Goal: Check status: Check status

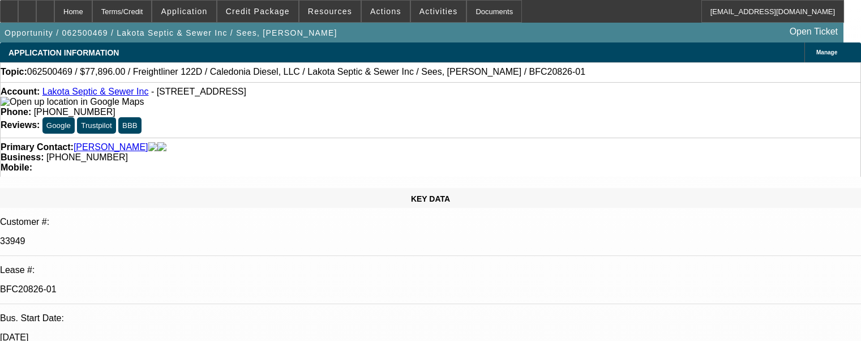
select select "0"
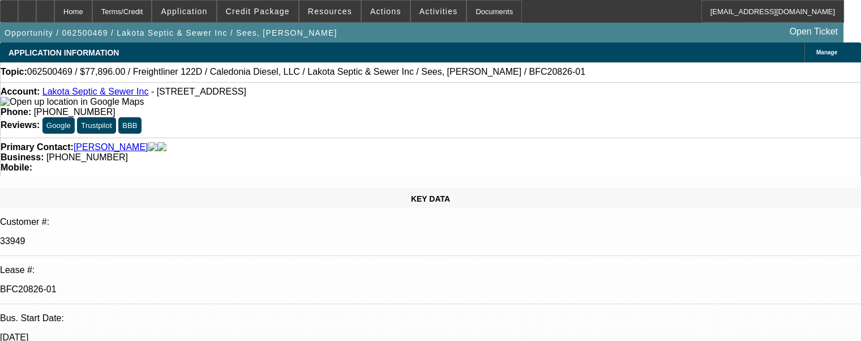
select select "0"
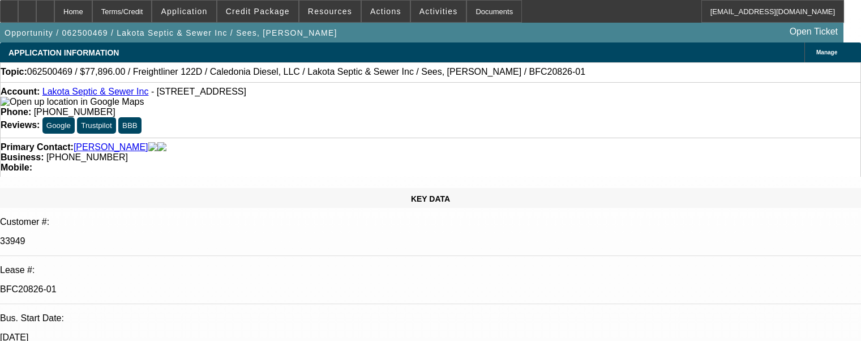
select select "0"
select select "1"
select select "6"
select select "3"
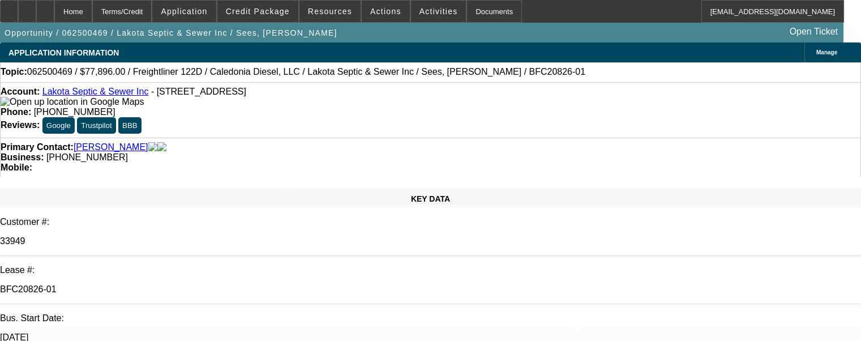
select select "6"
select select "3"
select select "6"
select select "1"
select select "6"
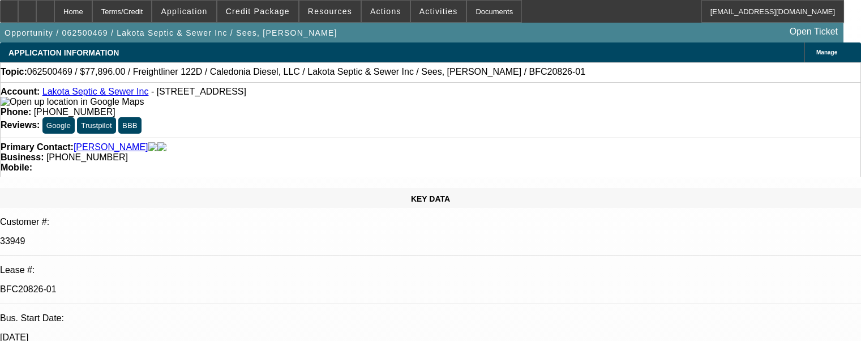
scroll to position [439, 0]
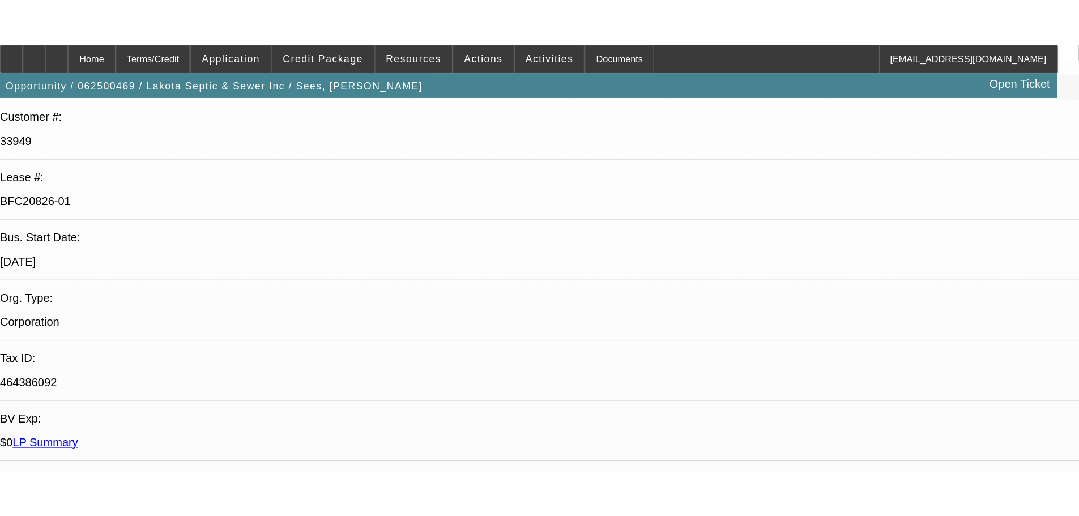
scroll to position [153, 0]
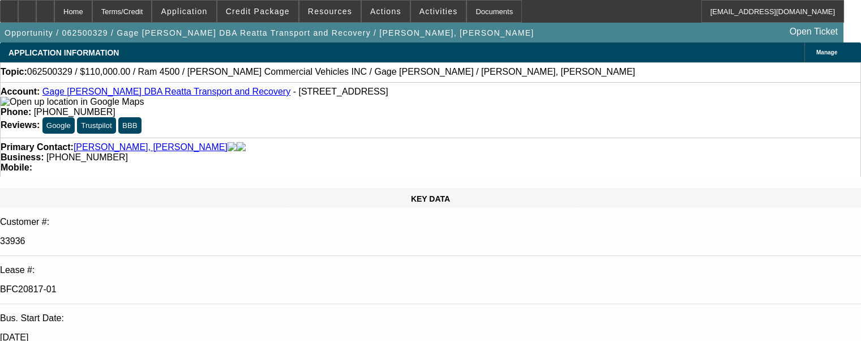
select select "0"
select select "3"
select select "0"
select select "6"
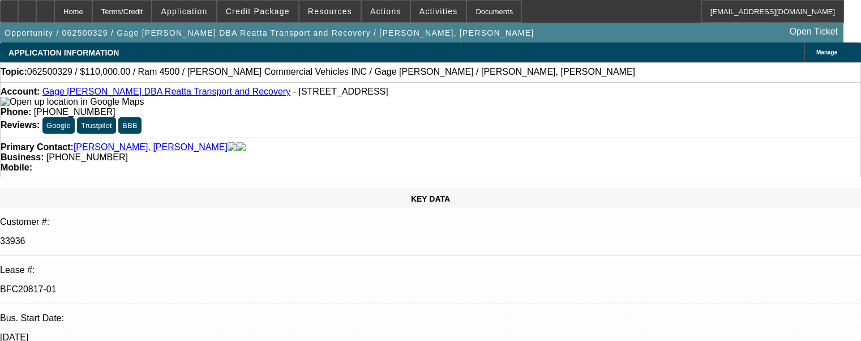
select select "0"
select select "3"
select select "0"
select select "6"
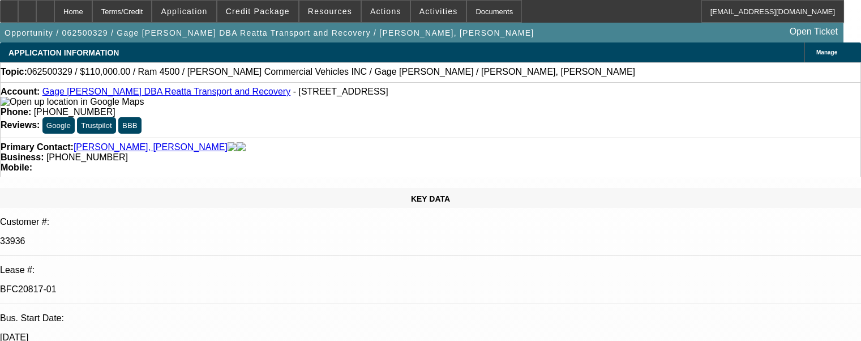
select select "0"
select select "3"
select select "0"
select select "6"
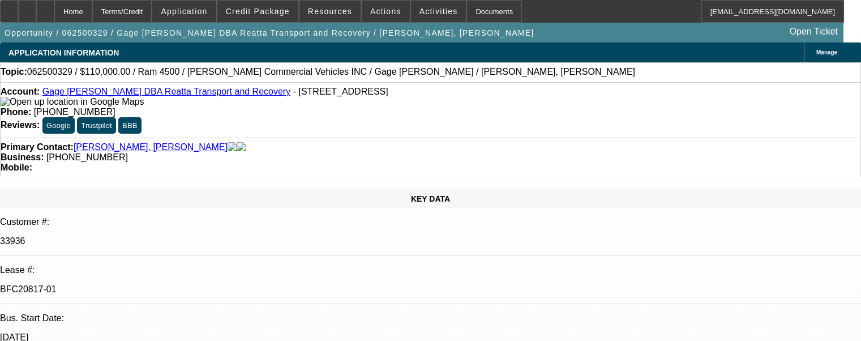
select select "0"
select select "3"
select select "0"
select select "6"
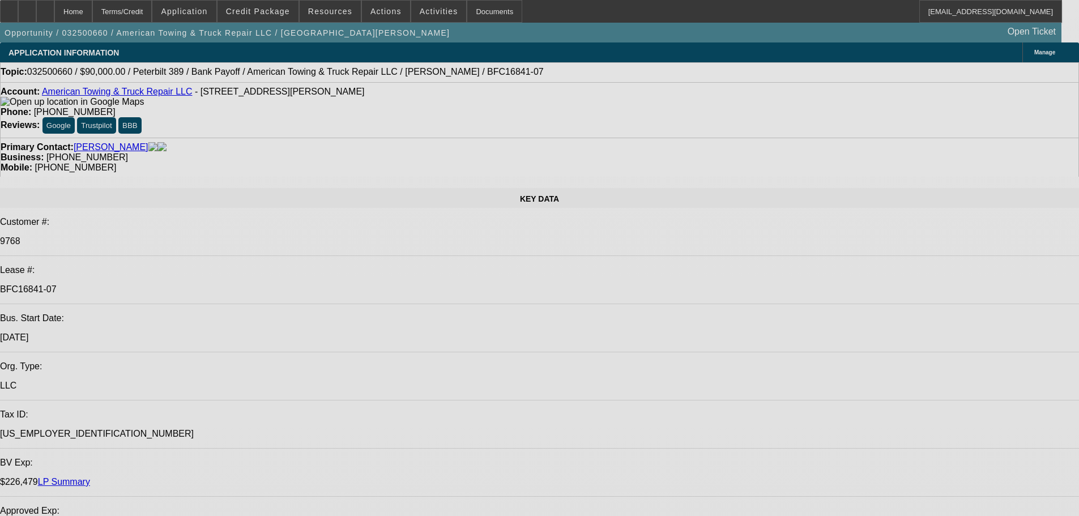
select select "0"
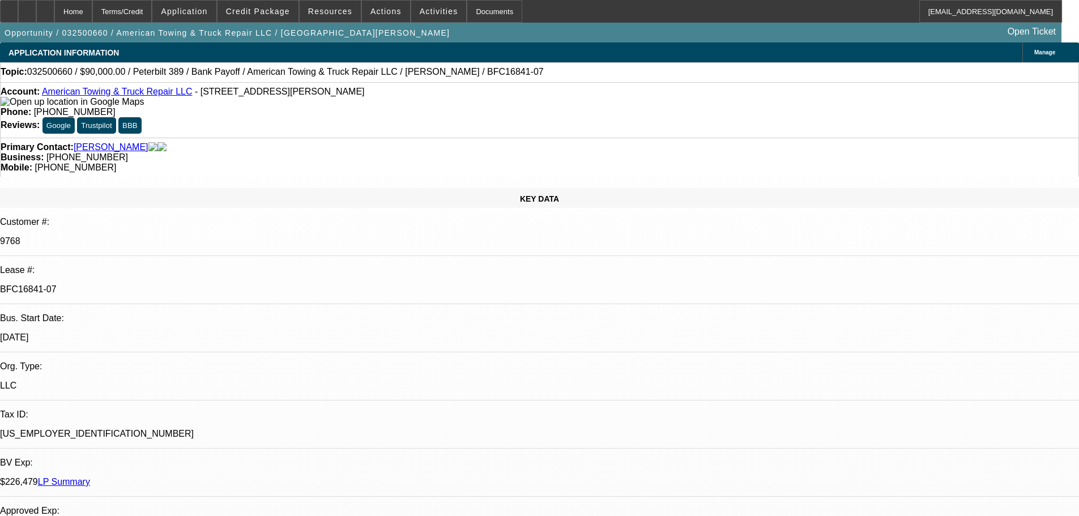
select select "2"
select select "0"
select select "6"
select select "0"
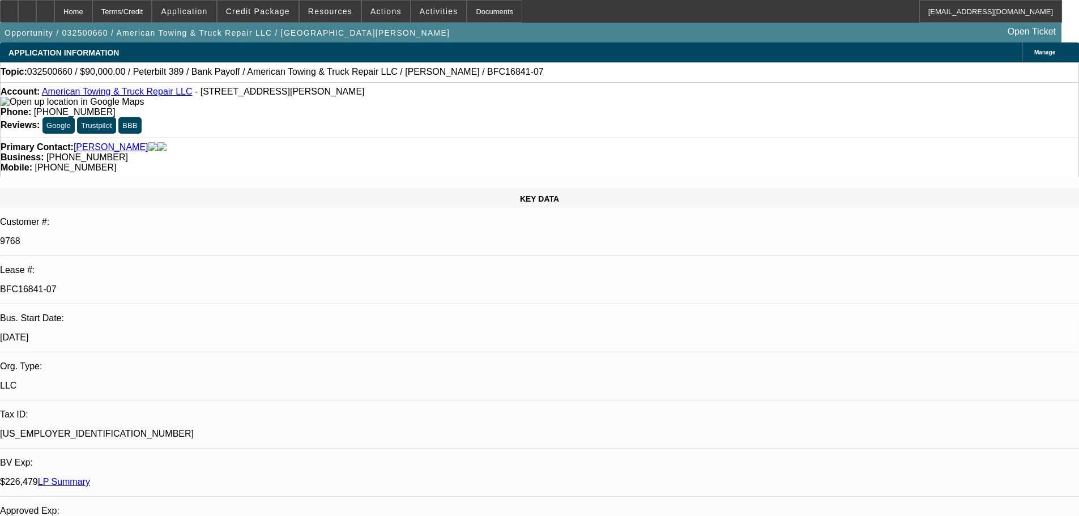
select select "2"
select select "0"
select select "6"
select select "0"
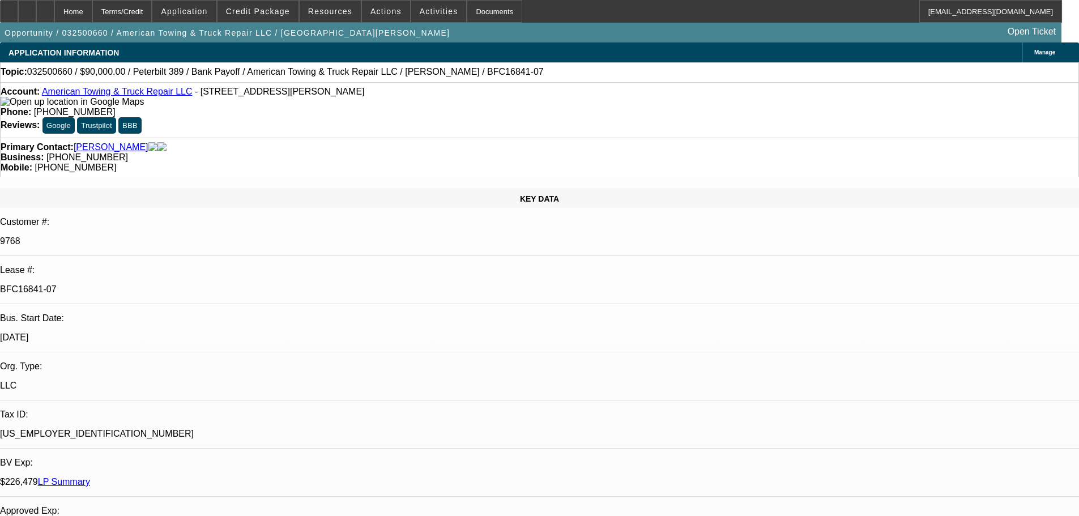
select select "0"
select select "2"
select select "0"
select select "6"
select select "0"
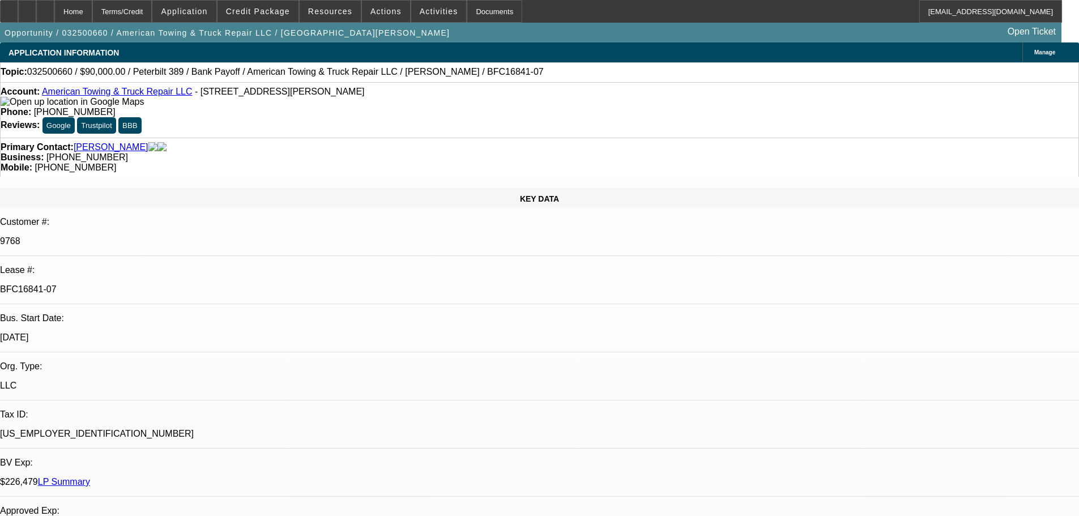
select select "0"
select select "2"
select select "0"
select select "6"
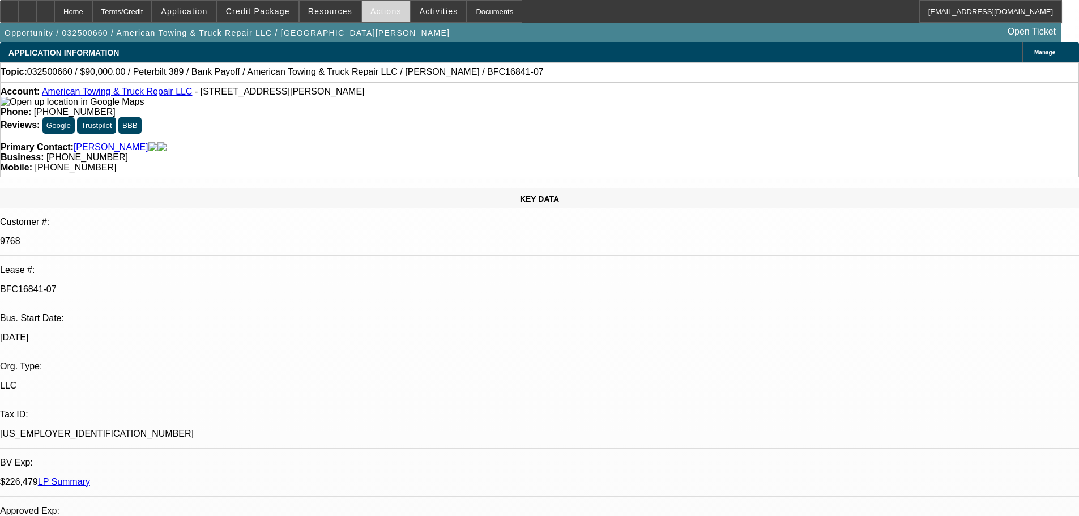
click at [372, 10] on span "Actions" at bounding box center [385, 11] width 31 height 9
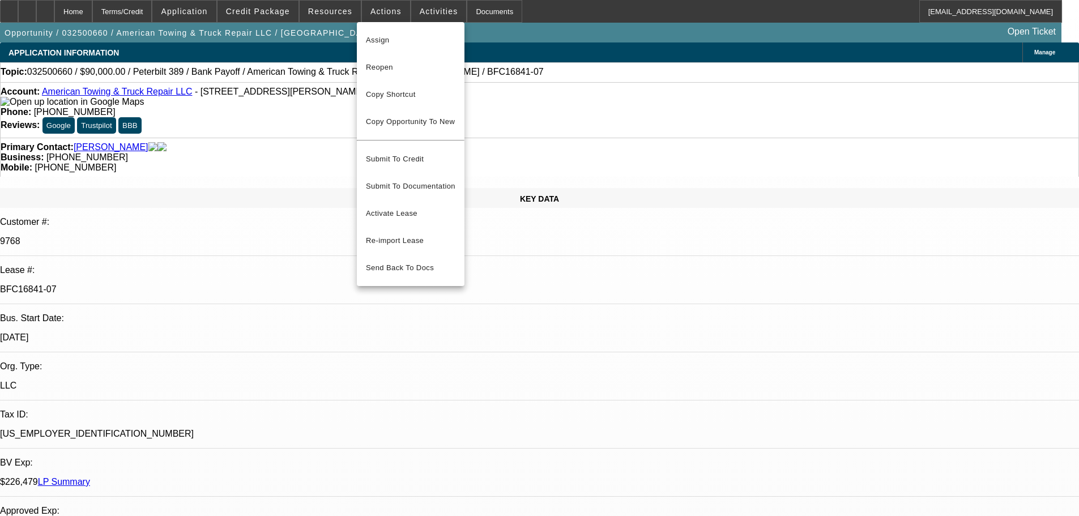
click at [414, 10] on div at bounding box center [539, 258] width 1079 height 516
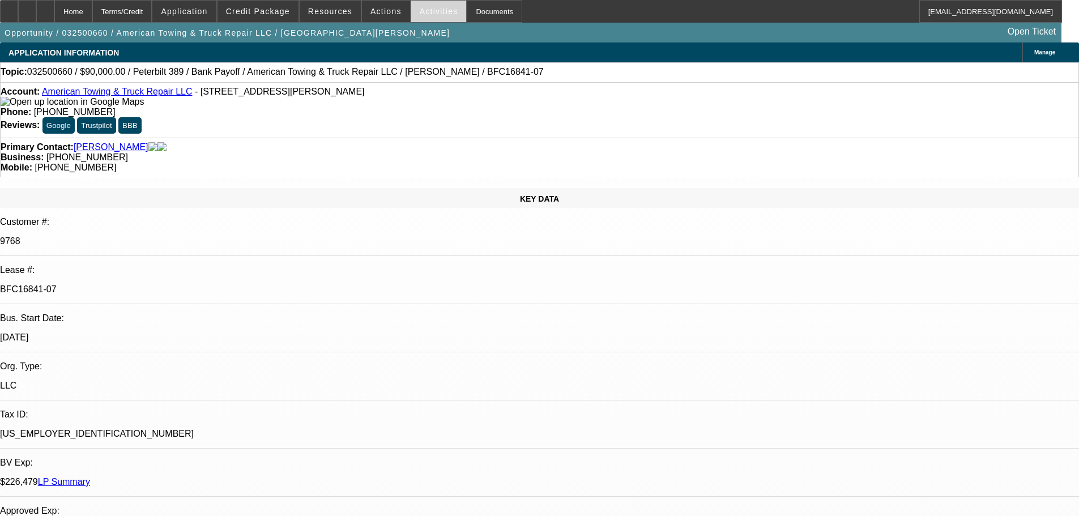
click at [420, 11] on span "Activities" at bounding box center [439, 11] width 39 height 9
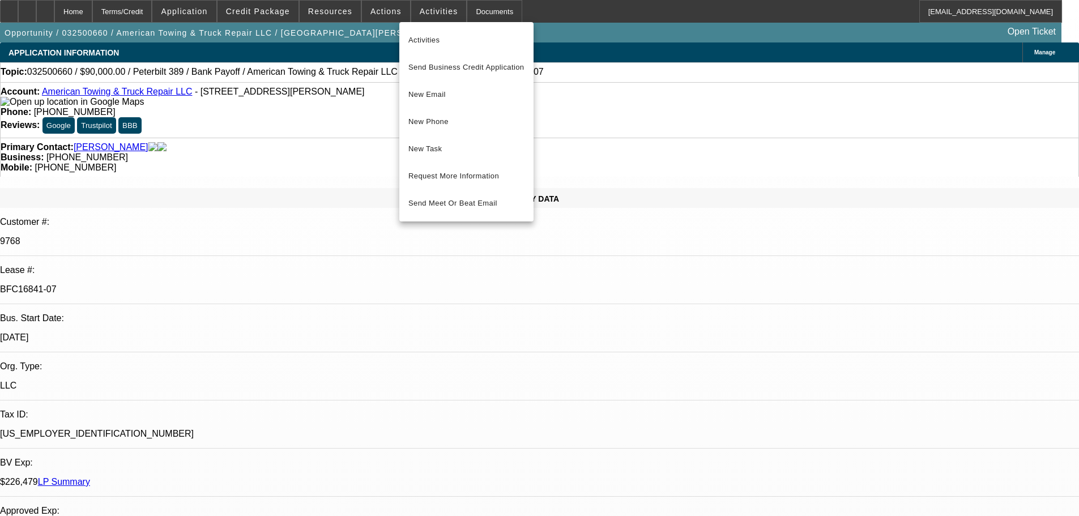
click at [344, 11] on div at bounding box center [539, 258] width 1079 height 516
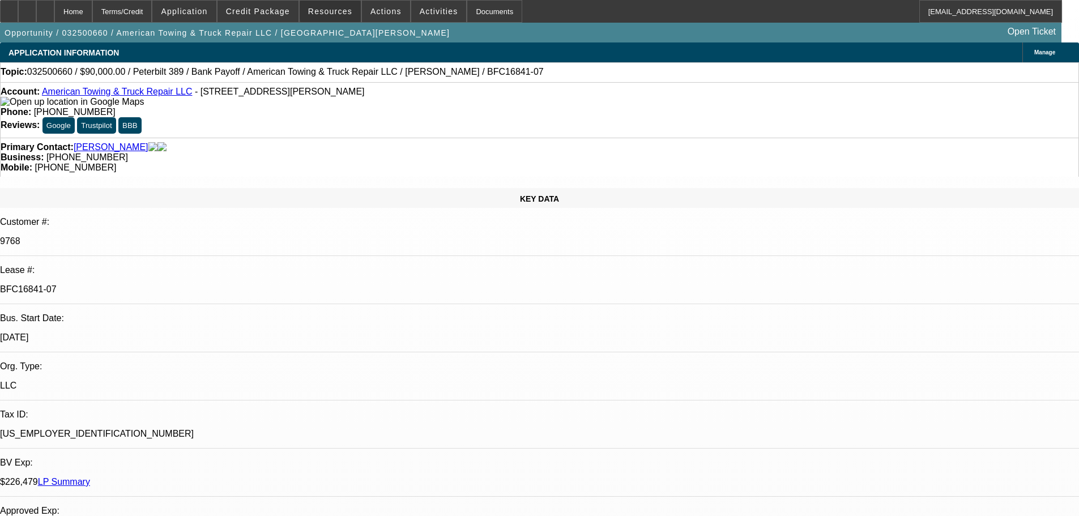
click at [336, 12] on span "Resources" at bounding box center [330, 11] width 44 height 9
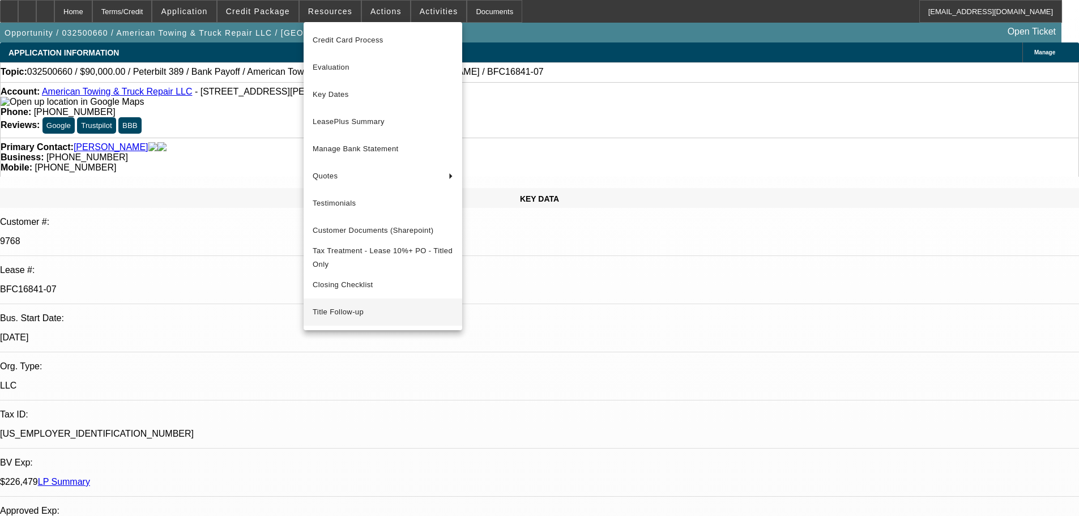
click at [359, 314] on span "Title Follow-up" at bounding box center [383, 312] width 140 height 14
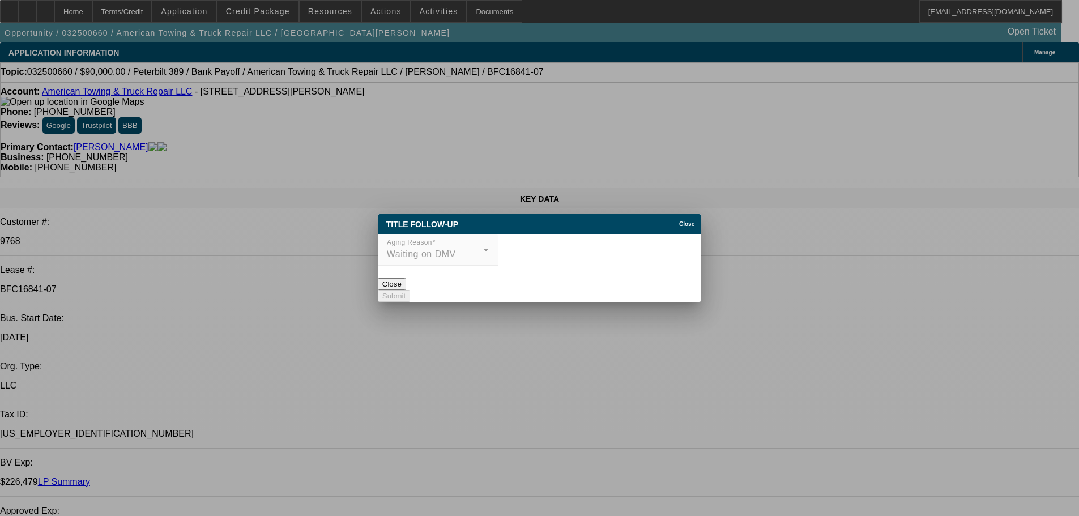
click at [676, 214] on div "Close" at bounding box center [688, 220] width 25 height 13
